Goal: Find specific page/section: Find specific page/section

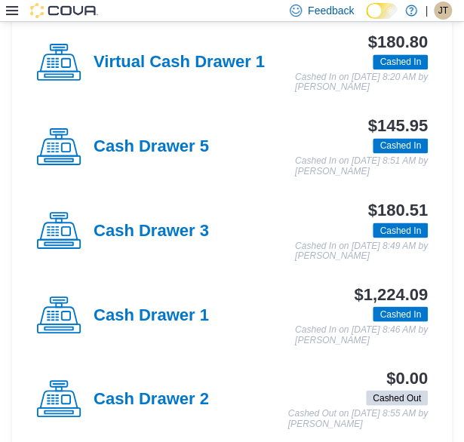
scroll to position [452, 0]
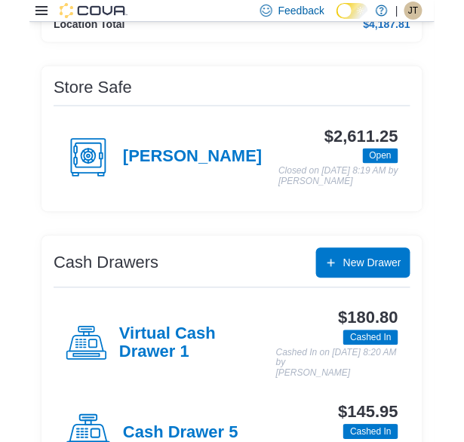
scroll to position [365, 0]
